Goal: Task Accomplishment & Management: Manage account settings

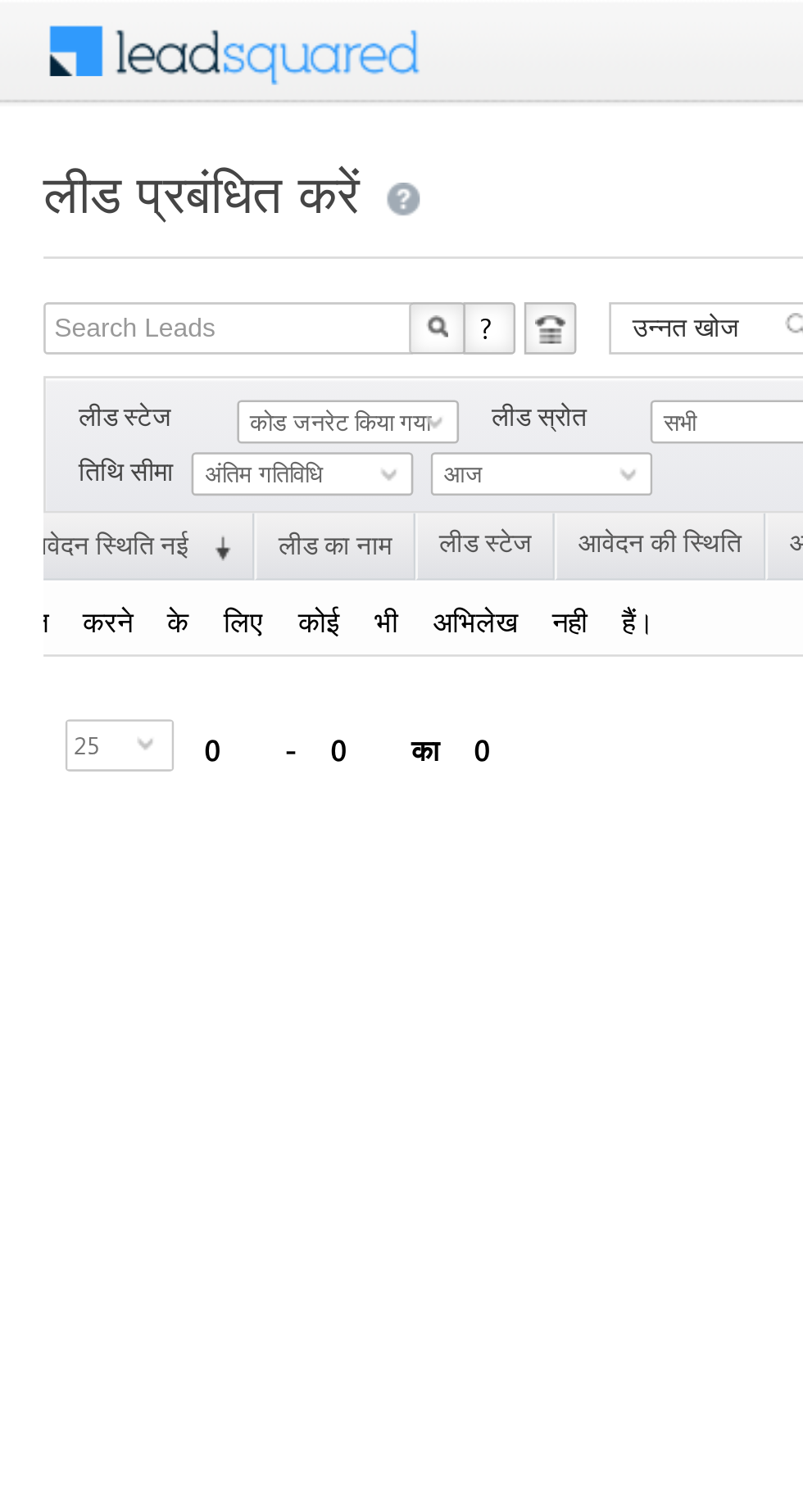
scroll to position [0, 60]
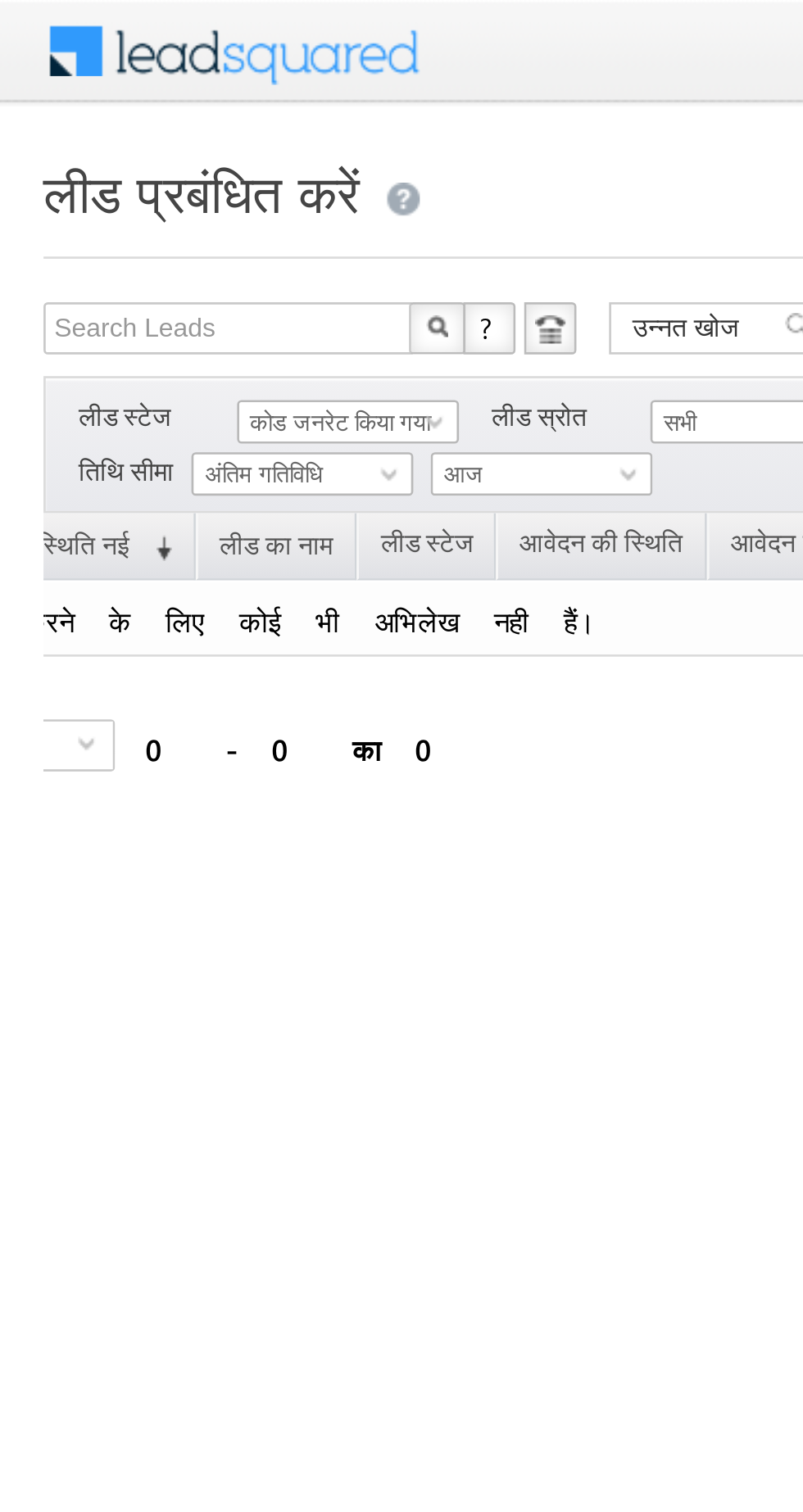
click at [218, 176] on span "आज" at bounding box center [201, 179] width 77 height 15
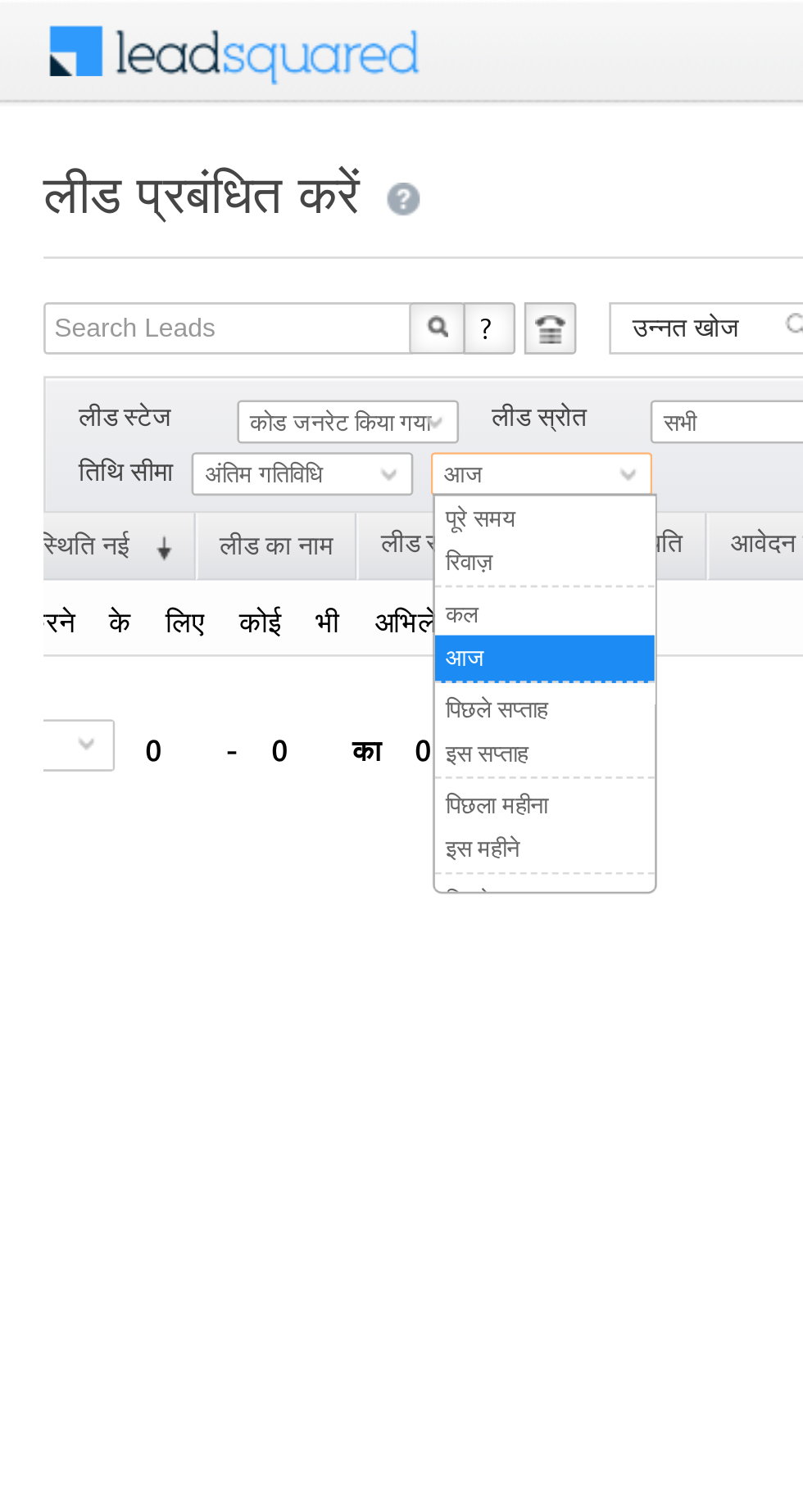
click at [220, 232] on link "कल" at bounding box center [205, 231] width 83 height 15
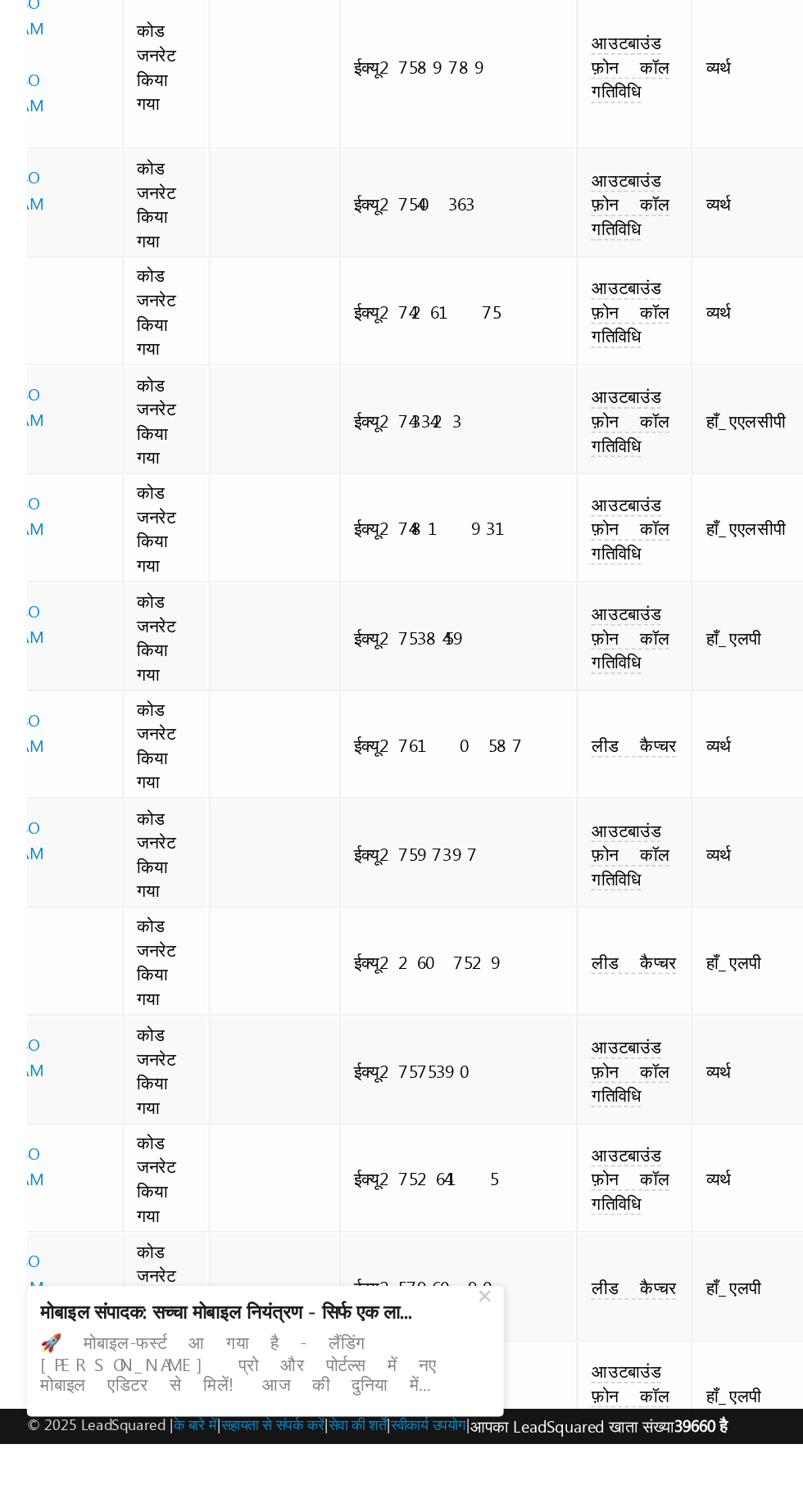
scroll to position [0, 248]
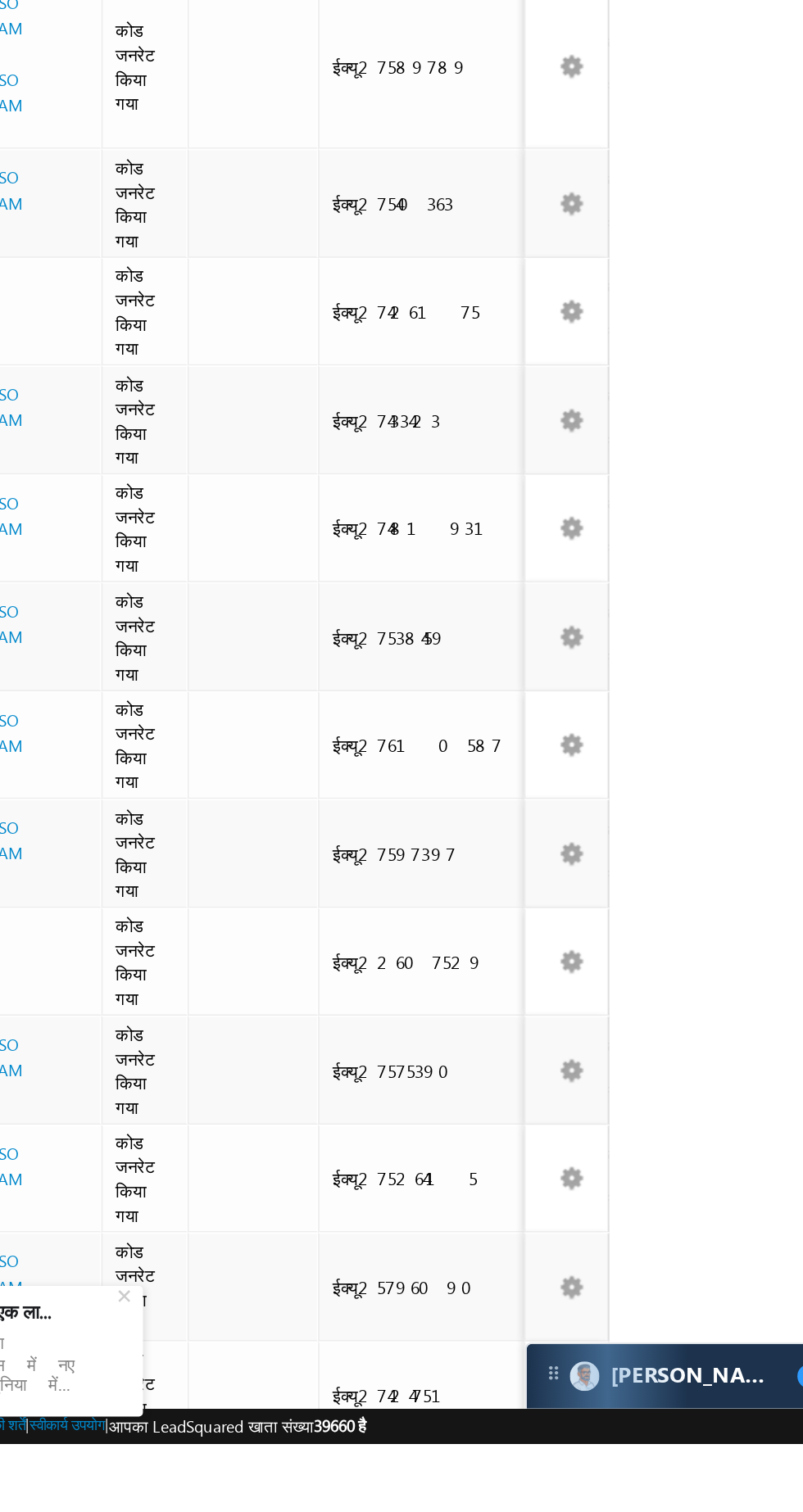
scroll to position [0, 40]
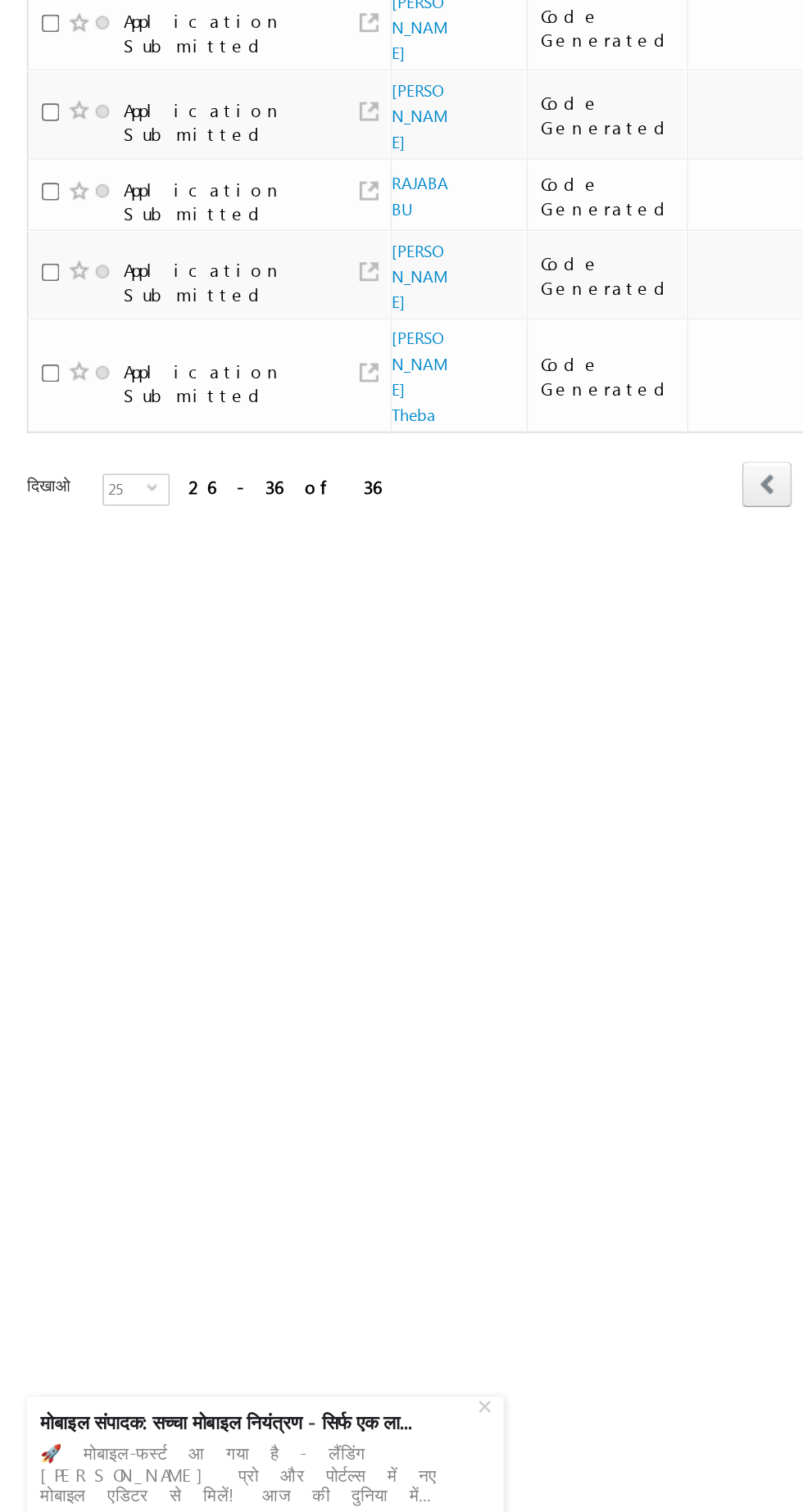
scroll to position [0, 0]
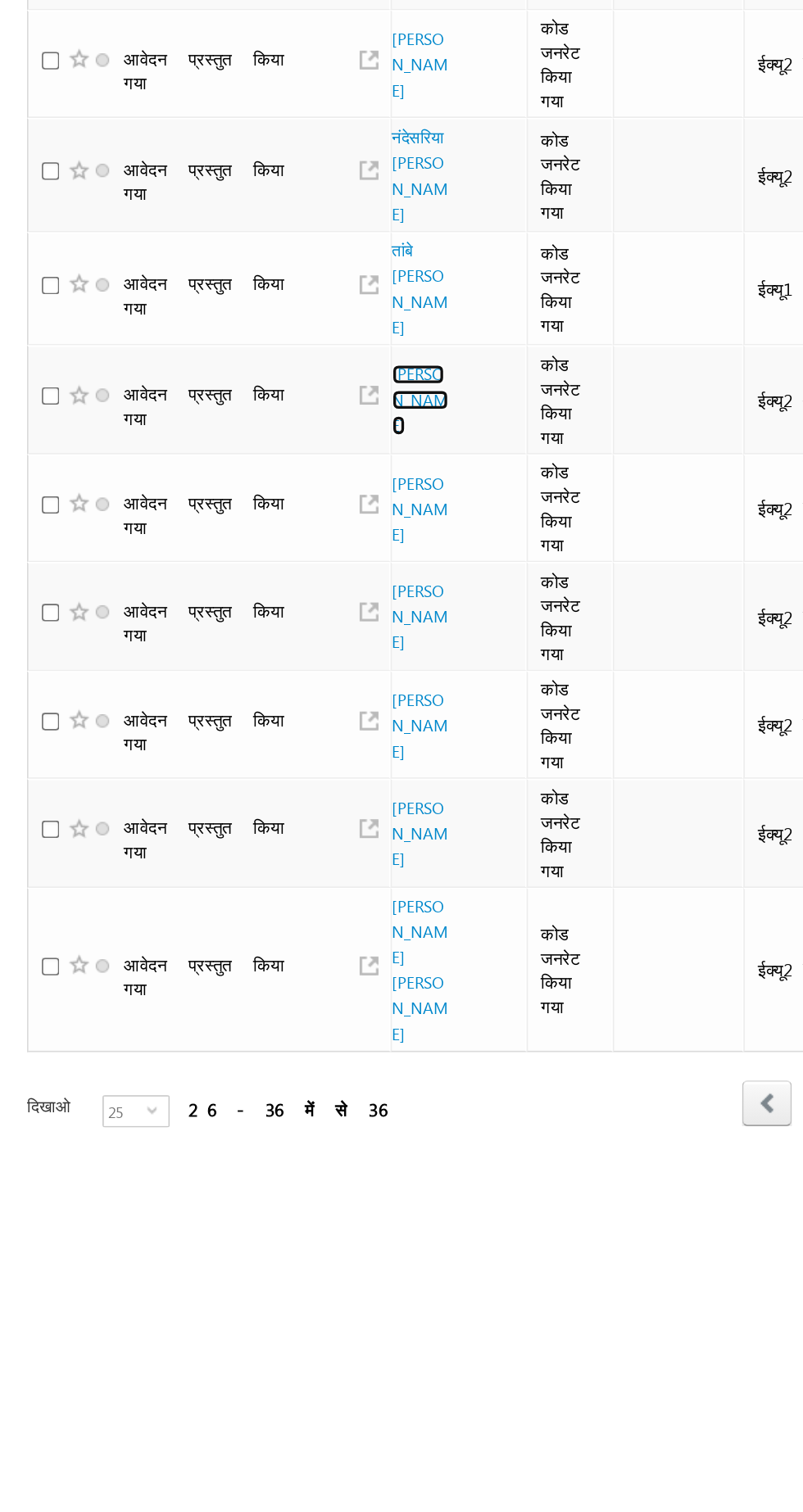
click at [250, 607] on font "[PERSON_NAME]" at bounding box center [256, 588] width 35 height 44
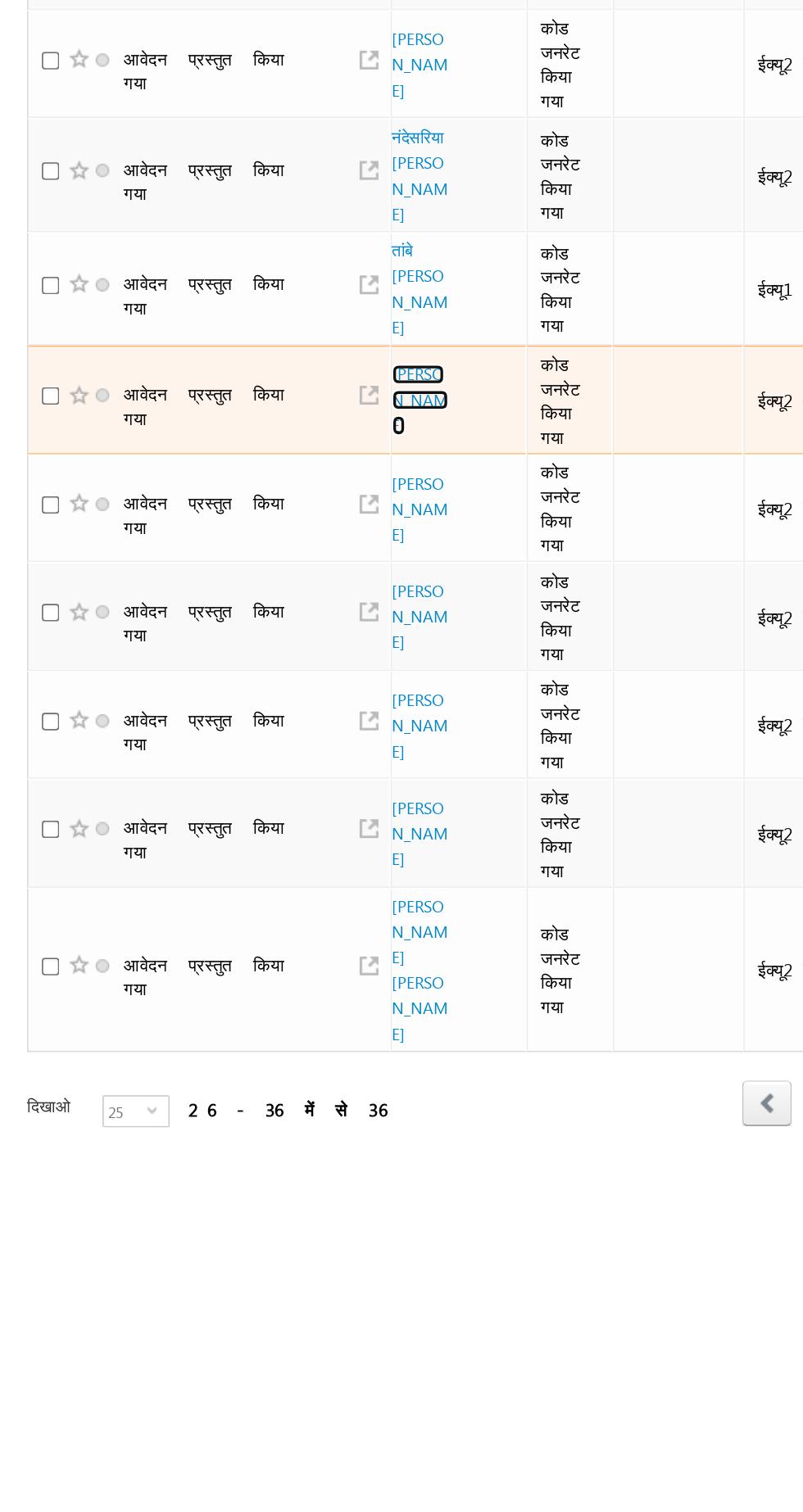
click at [242, 607] on font "[PERSON_NAME]" at bounding box center [256, 588] width 35 height 44
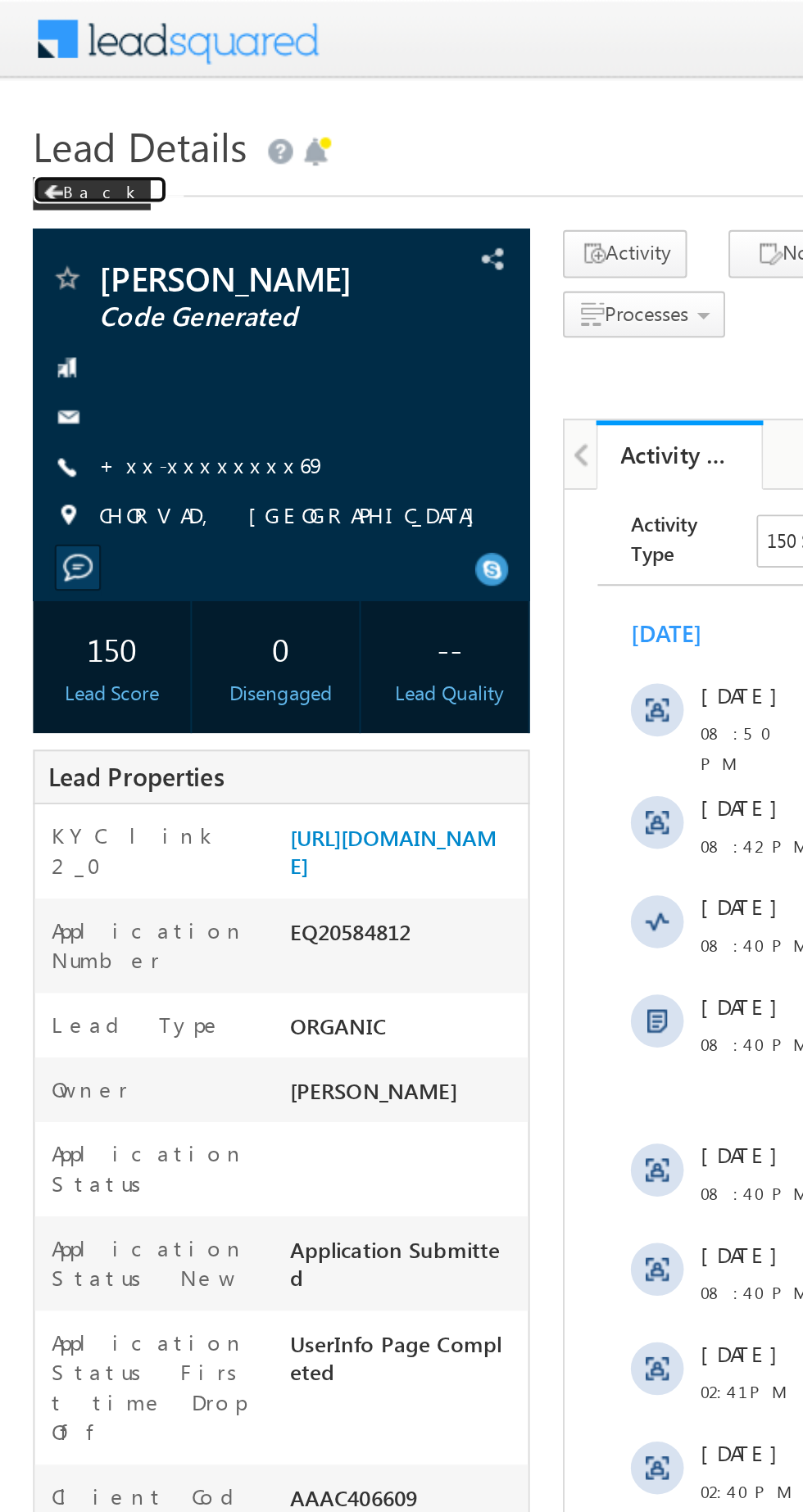
click at [44, 103] on div "Back" at bounding box center [46, 96] width 58 height 17
